Goal: Task Accomplishment & Management: Manage account settings

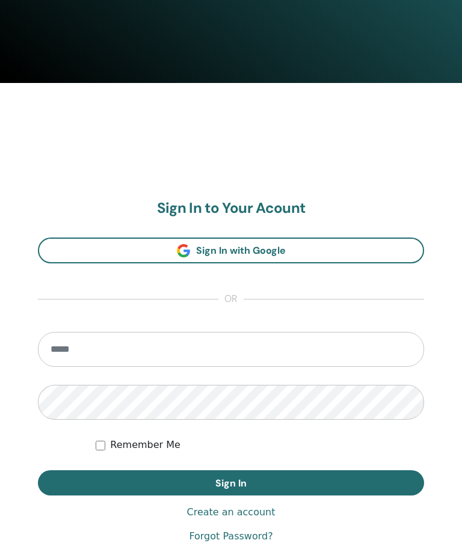
scroll to position [496, 0]
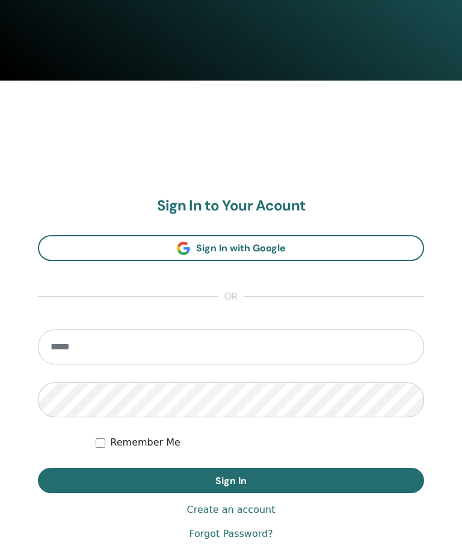
click at [130, 347] on input "email" at bounding box center [231, 346] width 386 height 35
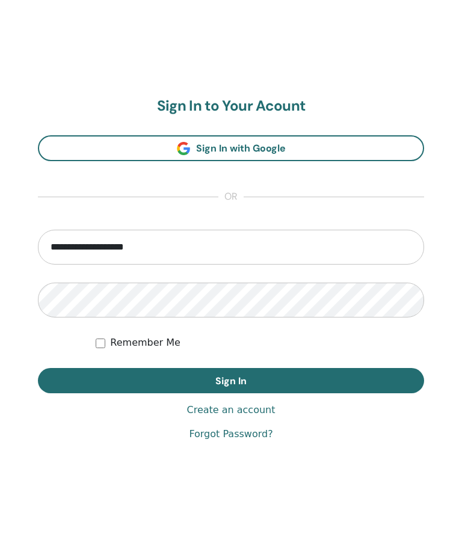
type input "**********"
click at [310, 468] on button "Sign In" at bounding box center [231, 480] width 386 height 25
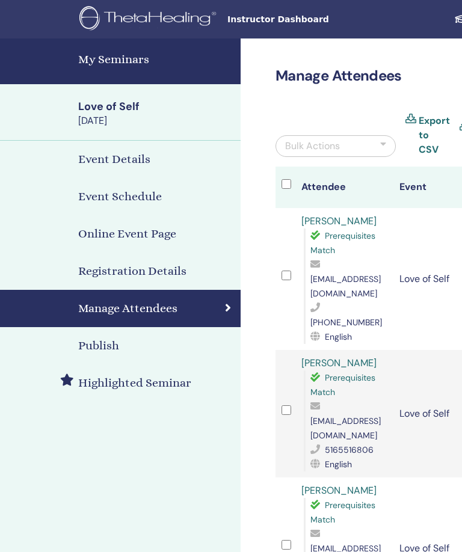
scroll to position [0, 260]
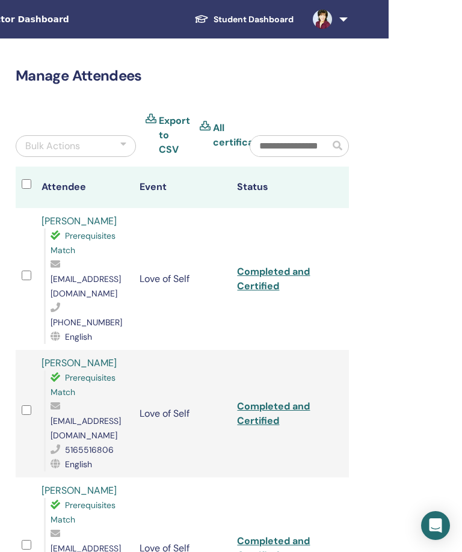
click at [339, 21] on link at bounding box center [327, 19] width 49 height 38
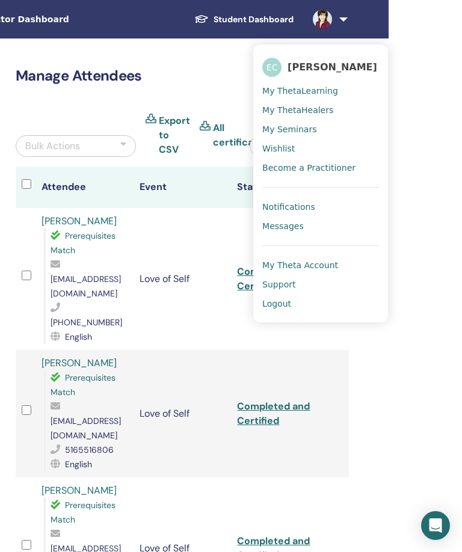
click at [323, 207] on link "Notifications" at bounding box center [320, 206] width 117 height 19
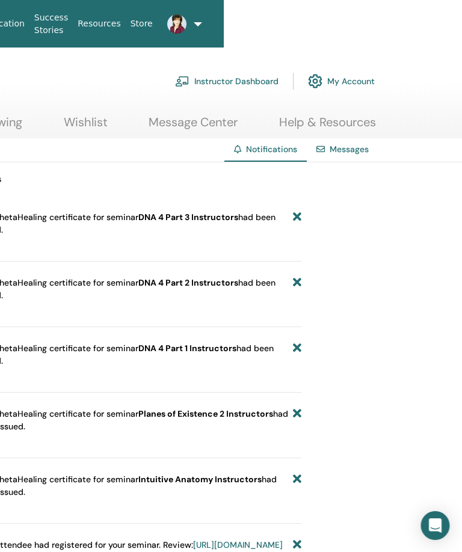
scroll to position [0, 240]
click at [188, 19] on link at bounding box center [172, 24] width 30 height 38
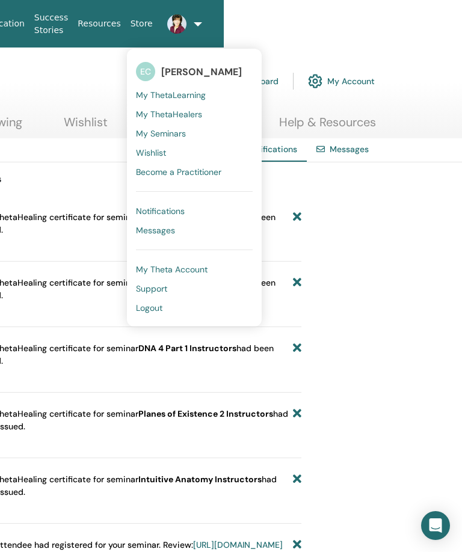
click at [179, 310] on link "Logout" at bounding box center [194, 307] width 117 height 19
